Goal: Find specific page/section: Find specific page/section

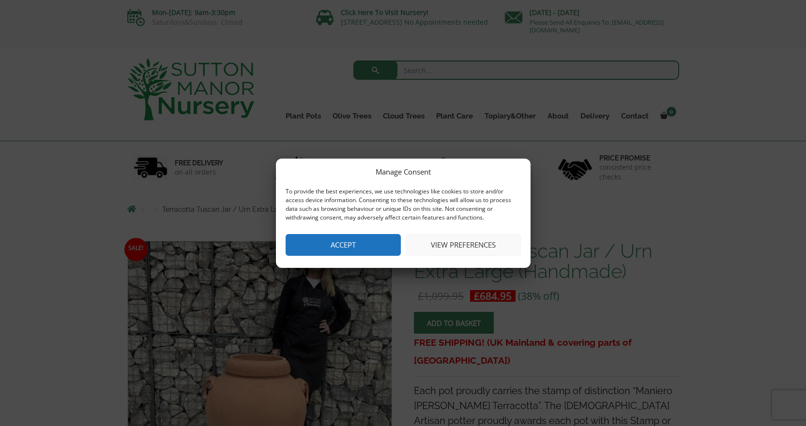
click at [348, 243] on button "Accept" at bounding box center [343, 245] width 115 height 22
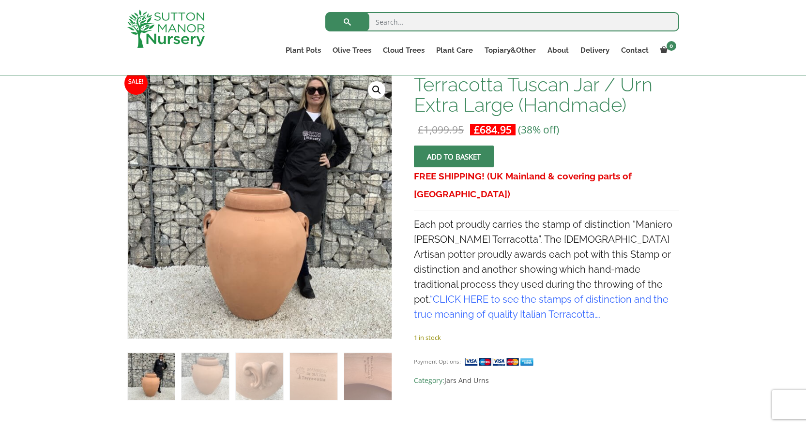
scroll to position [145, 0]
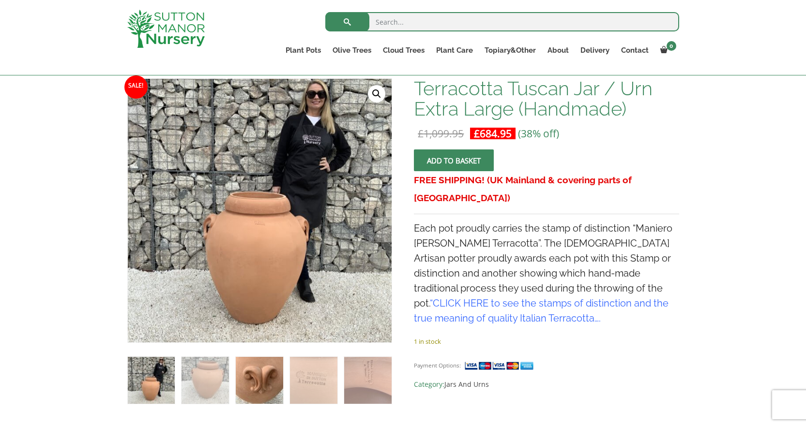
click at [248, 367] on img at bounding box center [259, 380] width 47 height 47
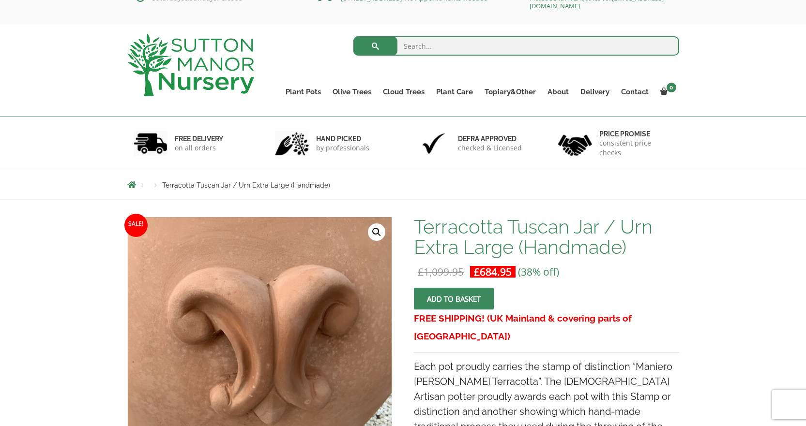
scroll to position [0, 0]
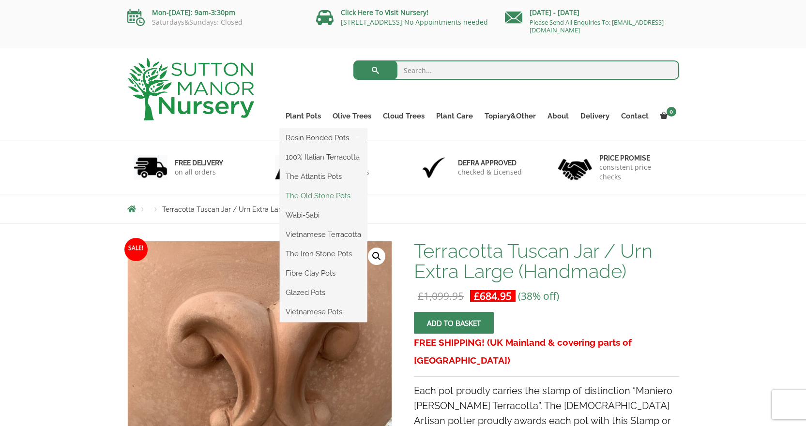
click at [326, 196] on link "The Old Stone Pots" at bounding box center [323, 196] width 87 height 15
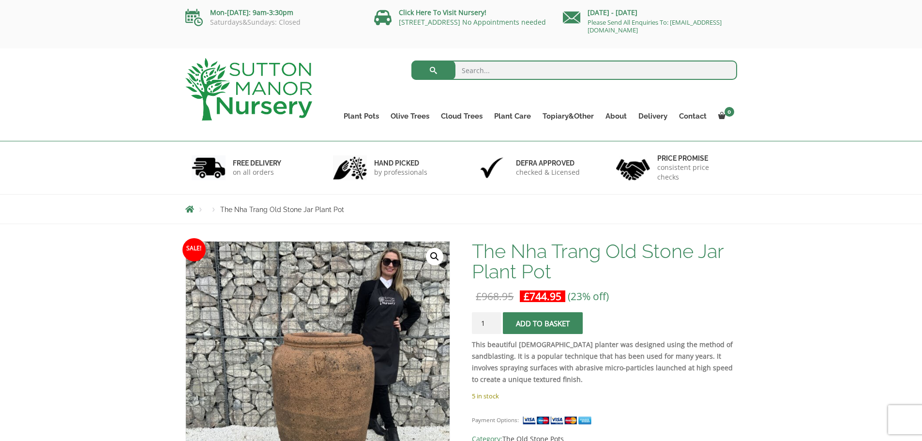
scroll to position [194, 0]
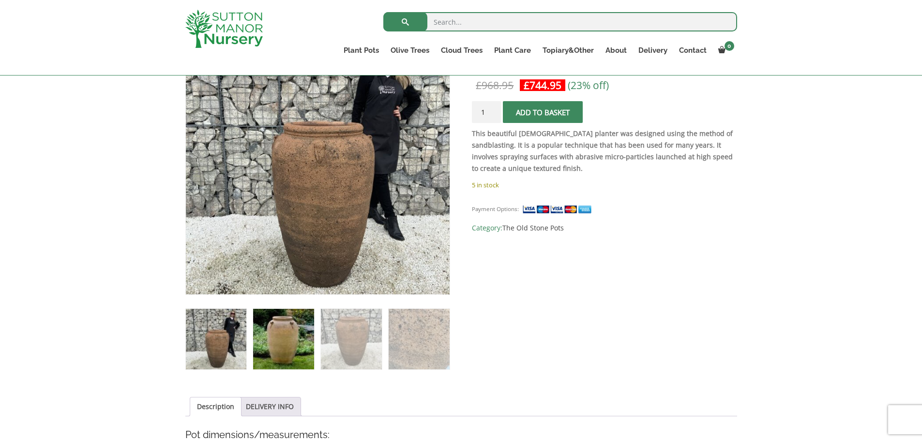
click at [260, 332] on img at bounding box center [283, 339] width 61 height 61
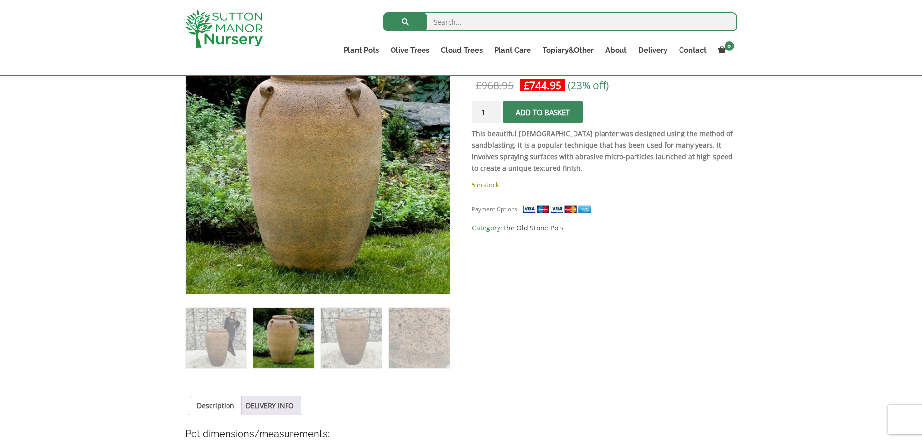
click at [289, 330] on img at bounding box center [283, 338] width 61 height 61
click at [487, 15] on input "search" at bounding box center [560, 21] width 354 height 19
type input "[PERSON_NAME]"
click at [383, 12] on button "submit" at bounding box center [405, 21] width 44 height 19
